Goal: Task Accomplishment & Management: Use online tool/utility

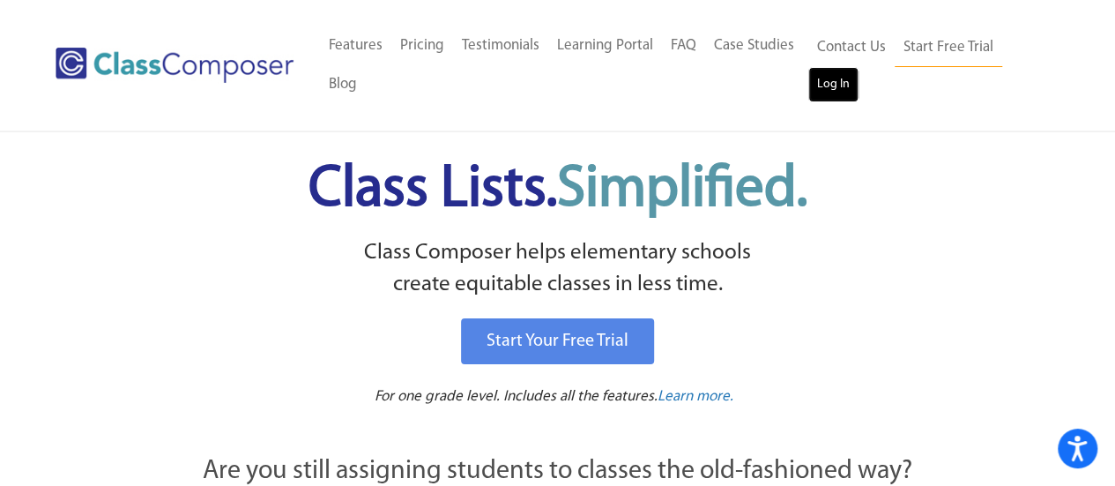
click at [847, 82] on link "Log In" at bounding box center [833, 84] width 50 height 35
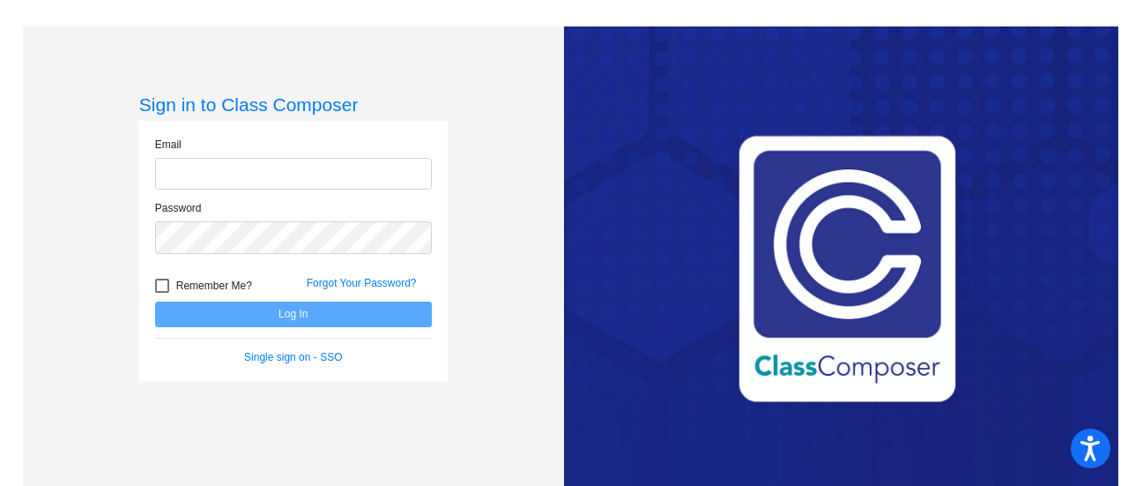
type input "christy.banks@lcps.org"
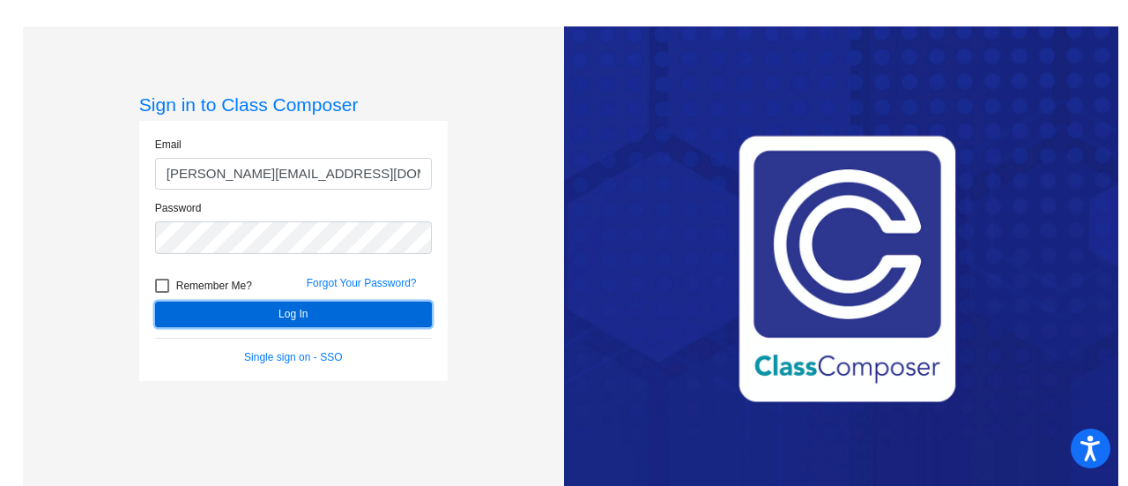
click at [316, 318] on button "Log In" at bounding box center [293, 314] width 277 height 26
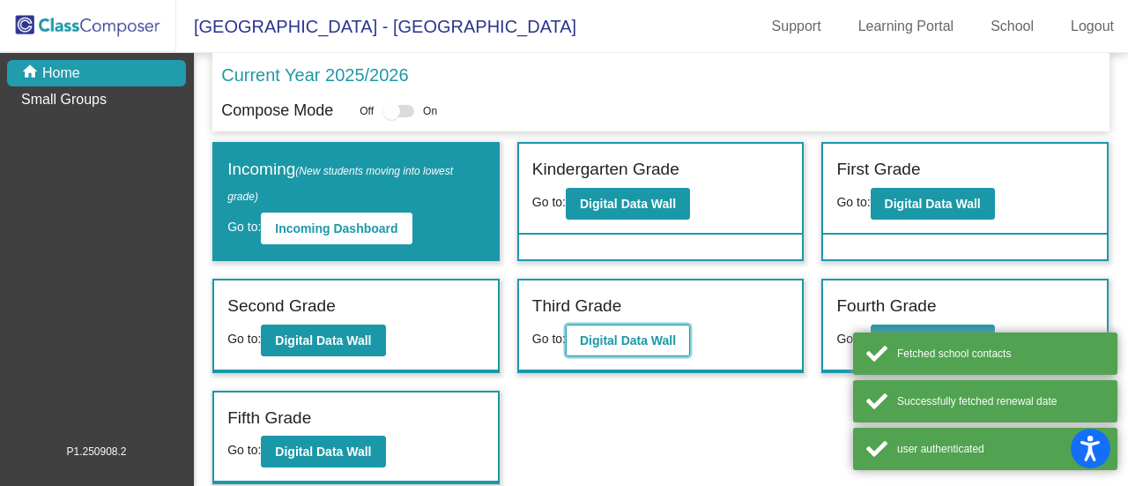
click at [657, 336] on b "Digital Data Wall" at bounding box center [628, 340] width 96 height 14
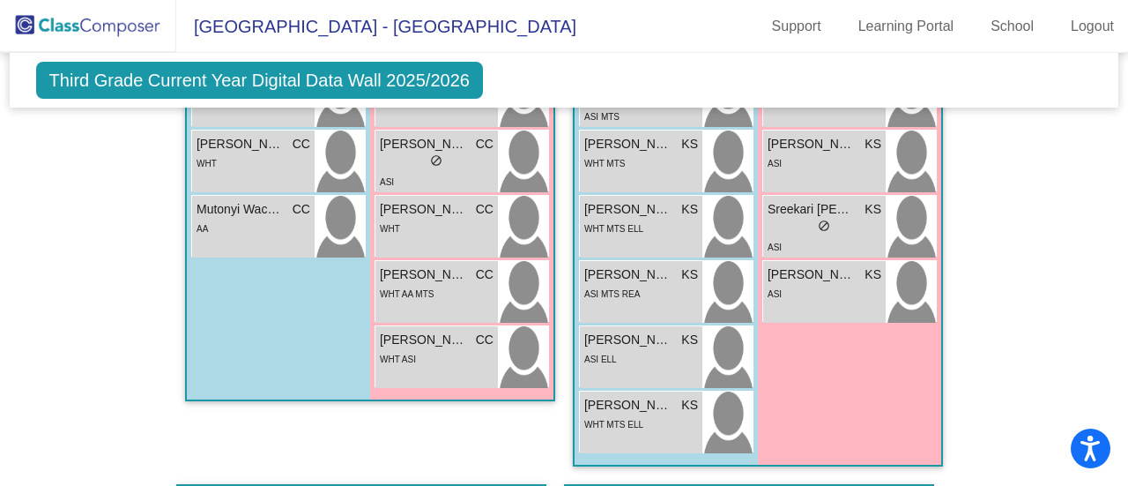
scroll to position [962, 0]
